Goal: Entertainment & Leisure: Consume media (video, audio)

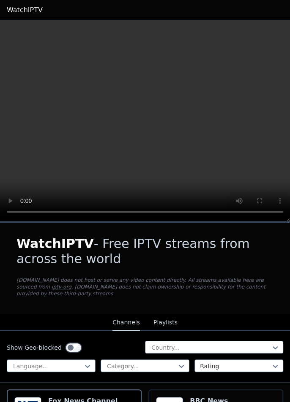
click at [159, 317] on button "Playlists" at bounding box center [165, 323] width 24 height 16
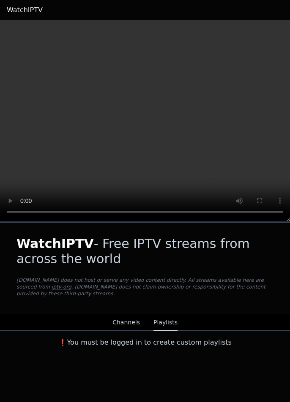
click at [133, 315] on button "Channels" at bounding box center [125, 323] width 27 height 16
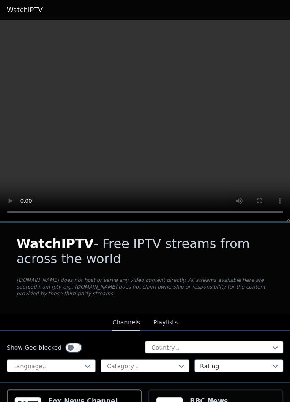
click at [265, 252] on h1 "WatchIPTV - Free IPTV streams from across the world" at bounding box center [144, 251] width 257 height 30
click at [262, 234] on div "WatchIPTV - Free IPTV streams from across the world [DOMAIN_NAME] does not host…" at bounding box center [145, 268] width 284 height 91
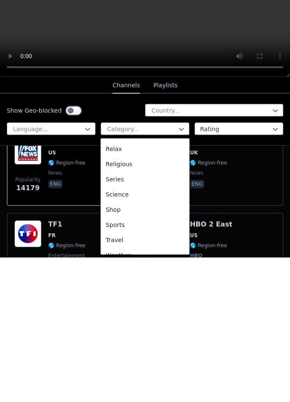
scroll to position [297, 0]
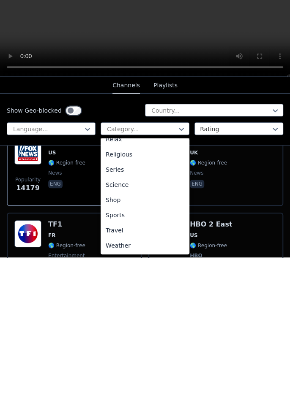
click at [149, 358] on div "Sports" at bounding box center [144, 359] width 89 height 15
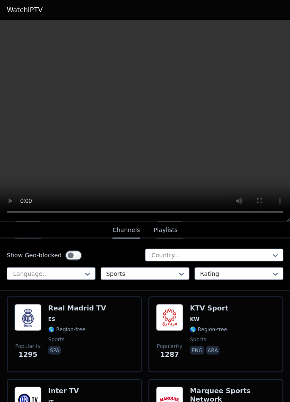
scroll to position [425, 0]
click at [238, 325] on div "Popularity 1287 KTV Sport KW 🌎 Region-free sports eng ara" at bounding box center [215, 333] width 119 height 61
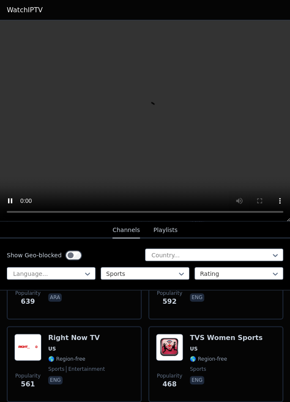
scroll to position [1312, 0]
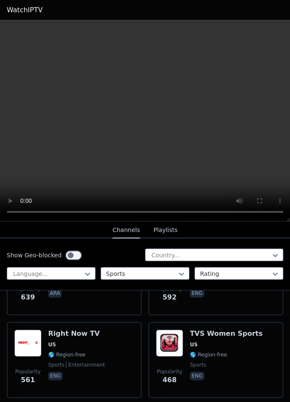
click at [59, 338] on div "Right Now TV US 🌎 Region-free sports entertainment eng" at bounding box center [76, 360] width 57 height 61
